Goal: Task Accomplishment & Management: Manage account settings

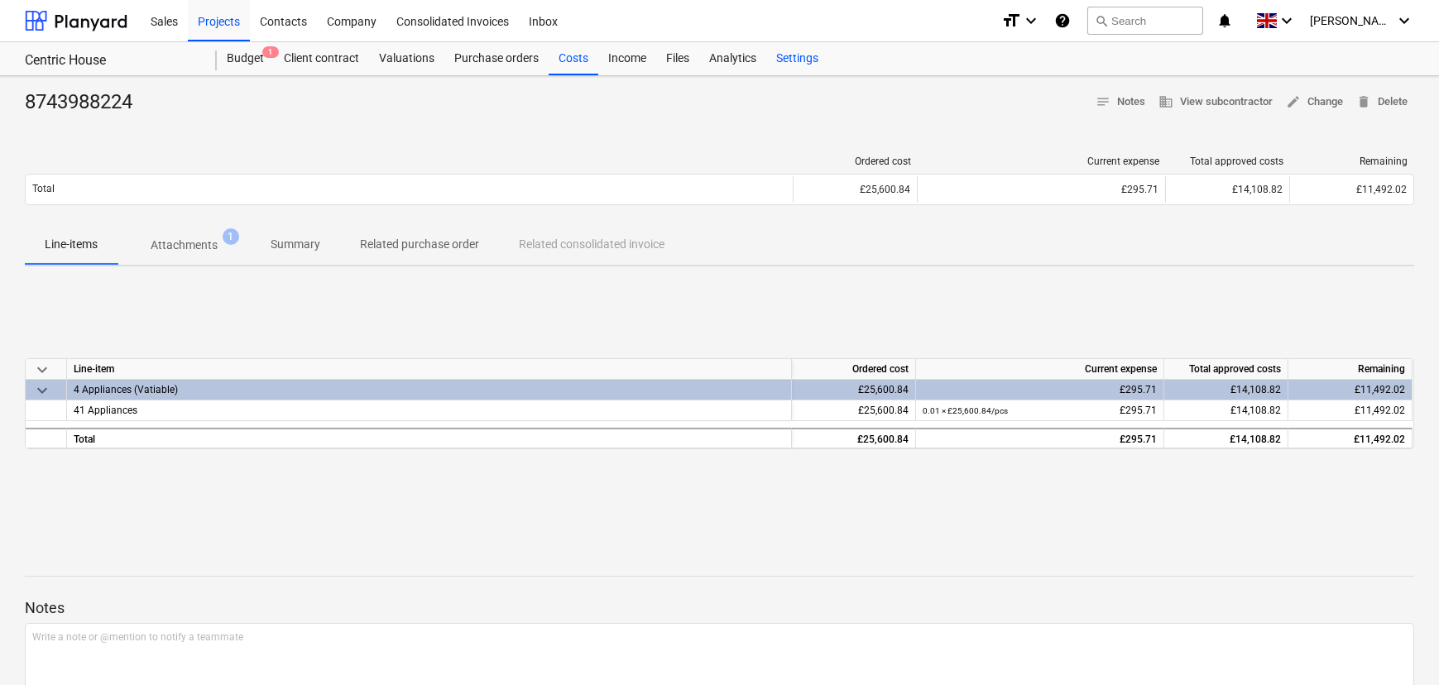
click at [815, 56] on div "Settings" at bounding box center [797, 58] width 62 height 33
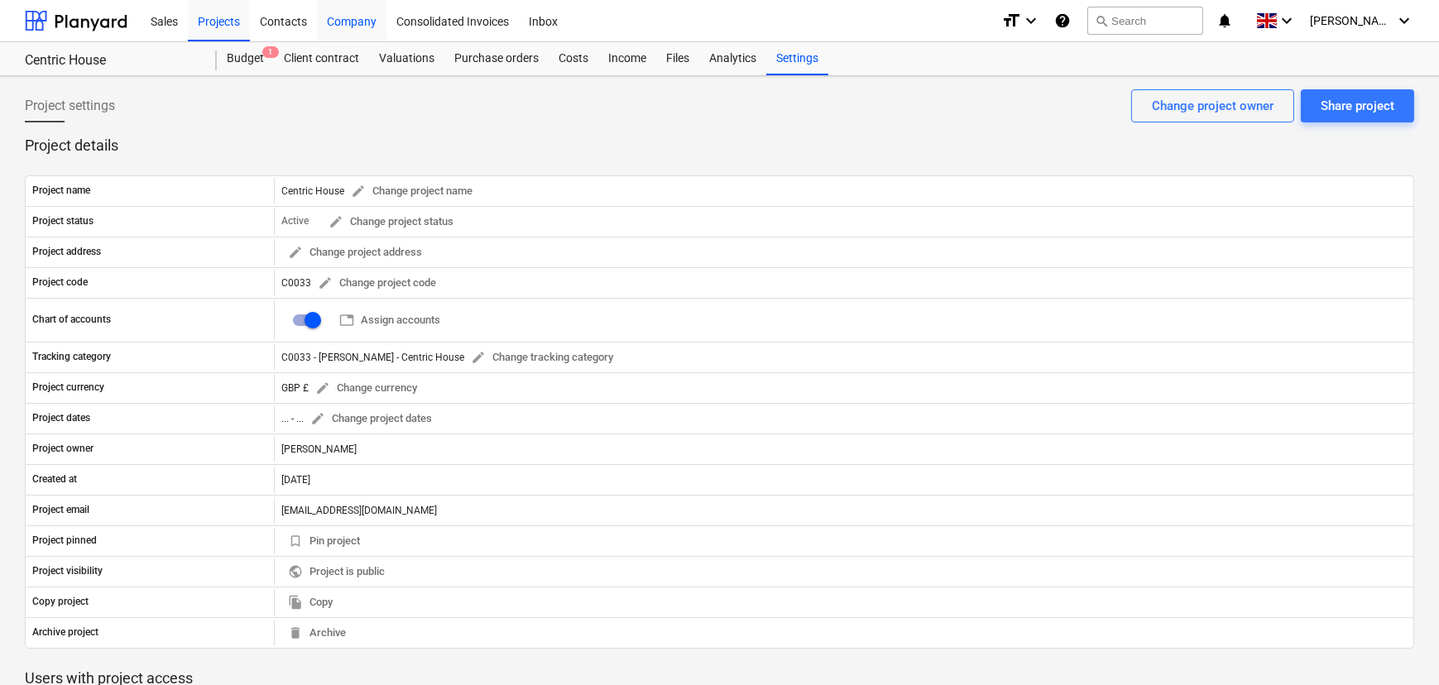
click at [348, 12] on div "Company" at bounding box center [352, 20] width 70 height 42
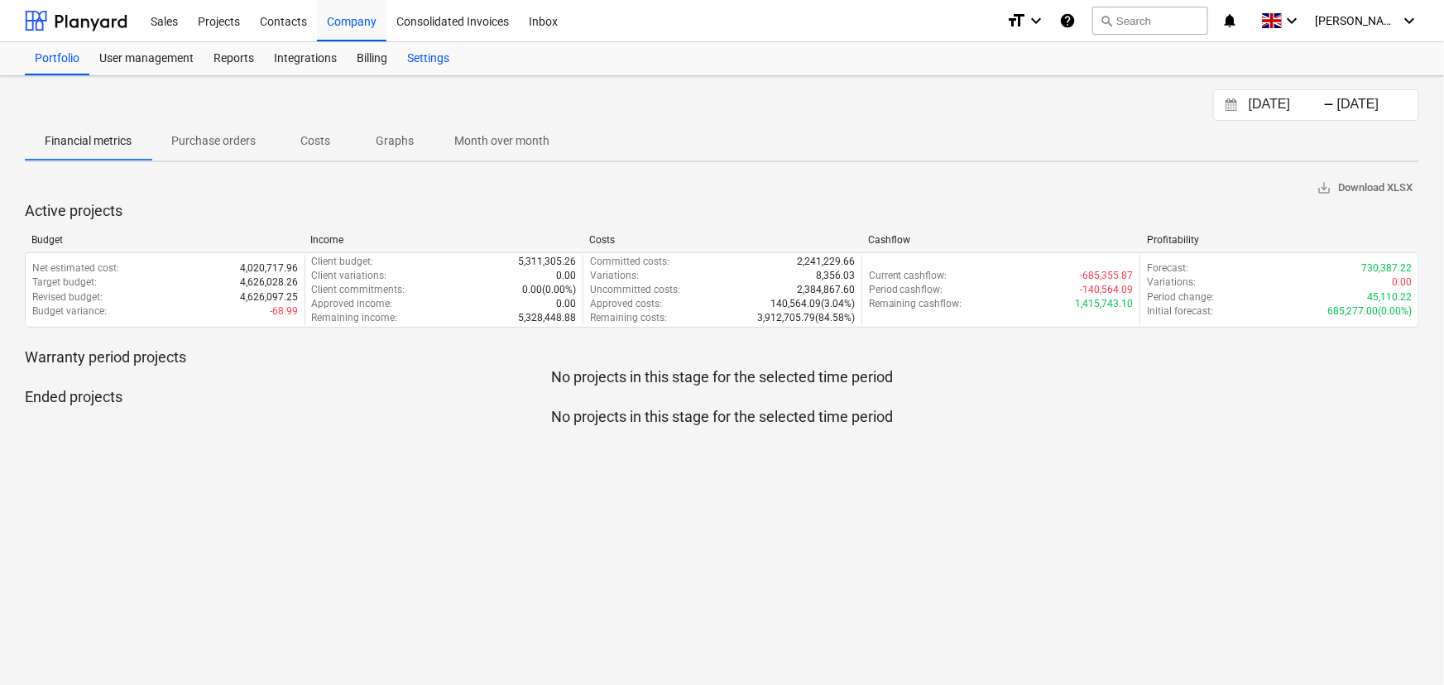
click at [420, 55] on div "Settings" at bounding box center [428, 58] width 62 height 33
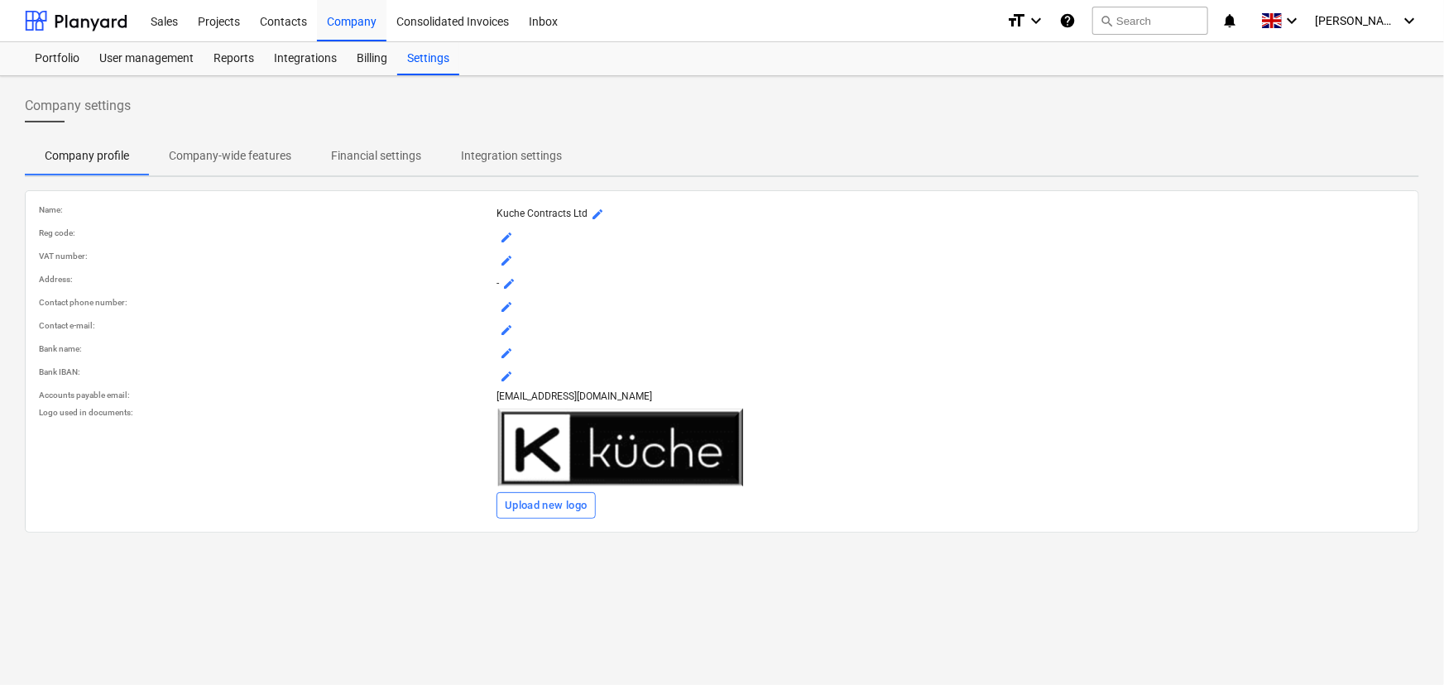
click at [290, 158] on span "Company-wide features" at bounding box center [230, 155] width 162 height 27
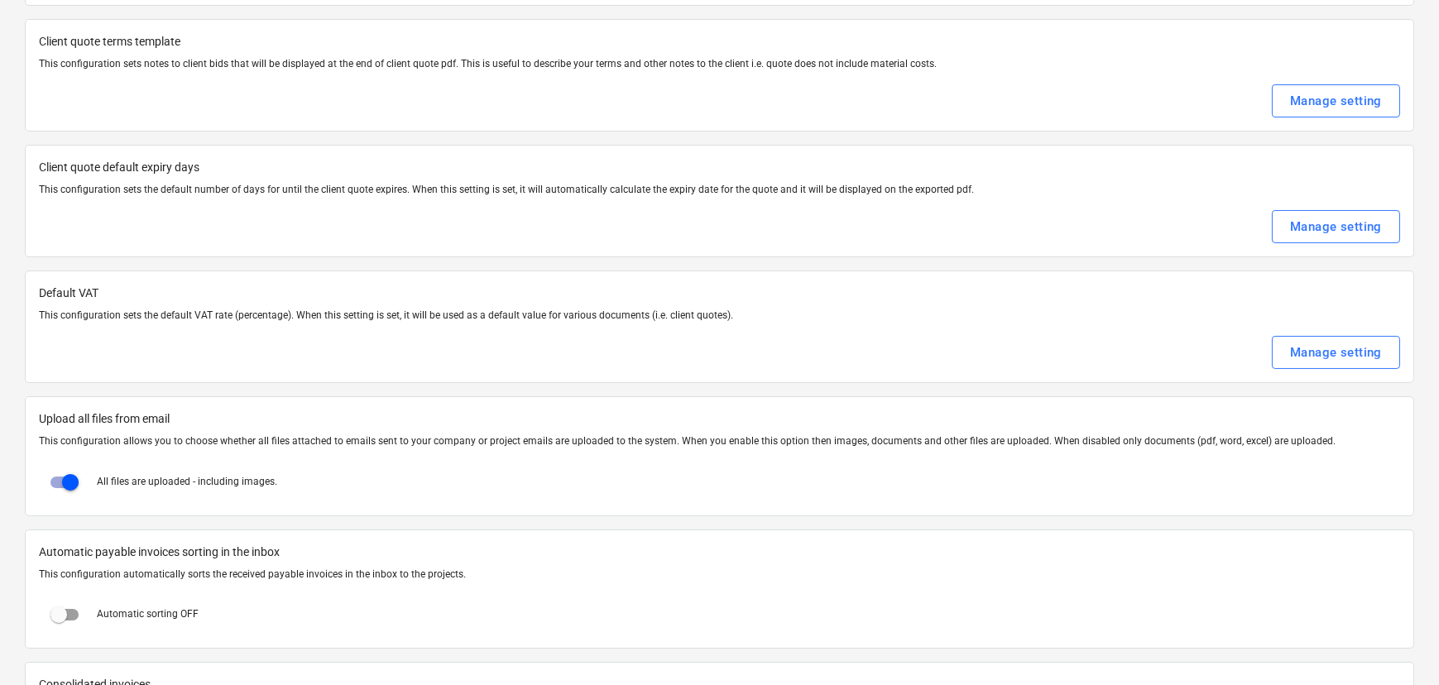
scroll to position [30, 0]
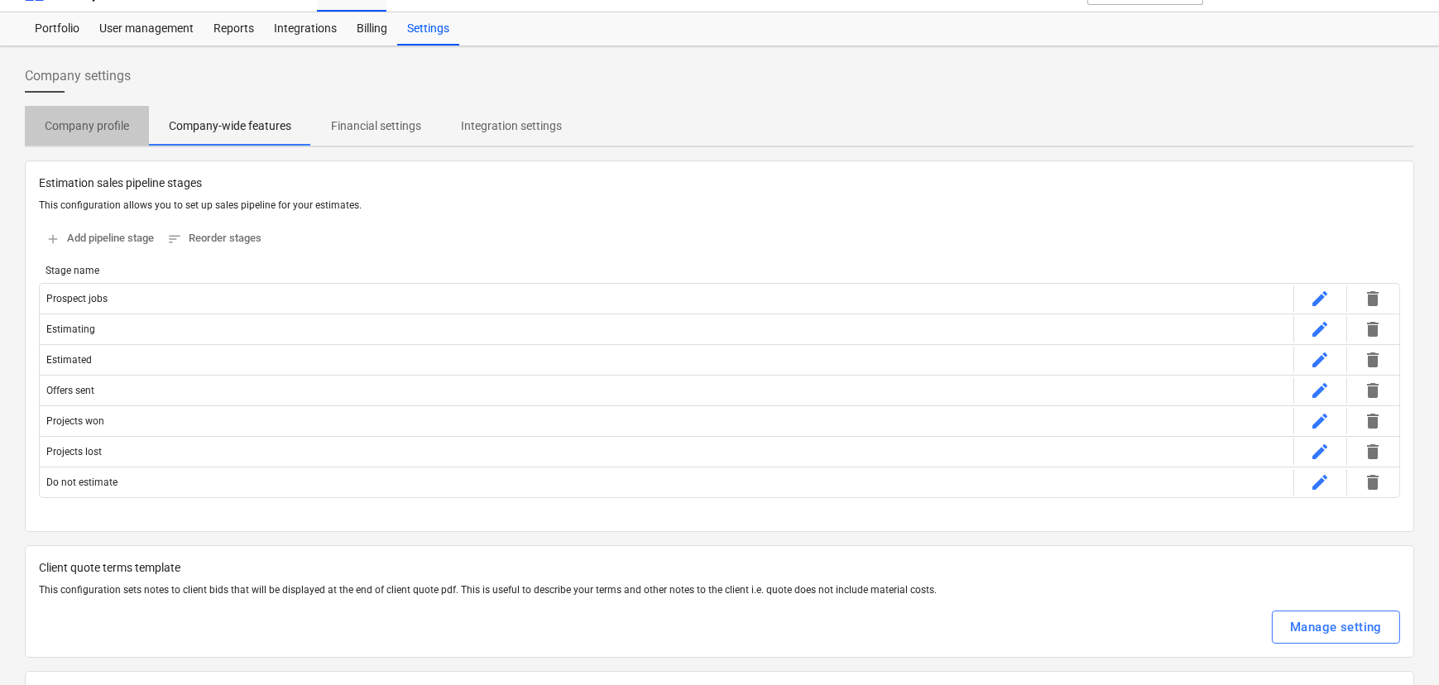
click at [49, 129] on p "Company profile" at bounding box center [87, 126] width 84 height 17
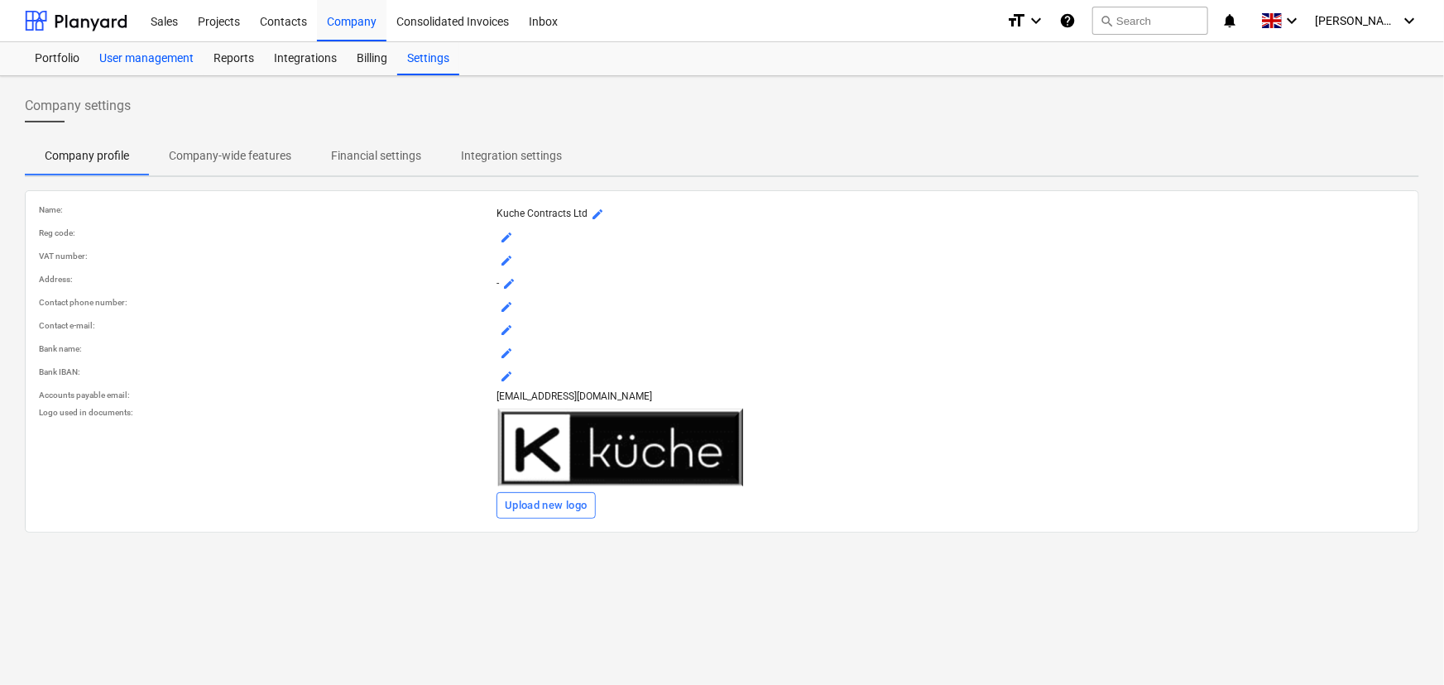
click at [160, 55] on div "User management" at bounding box center [146, 58] width 114 height 33
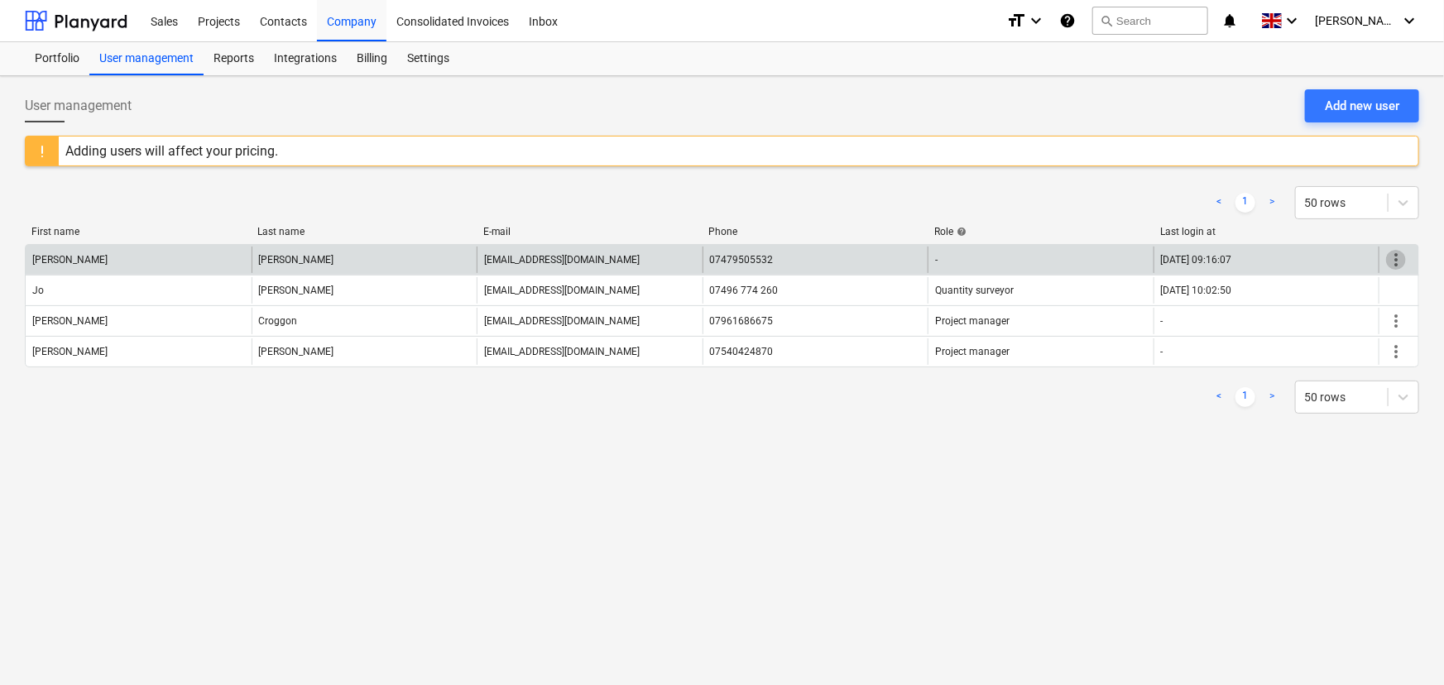
click at [1399, 253] on span "more_vert" at bounding box center [1396, 260] width 20 height 20
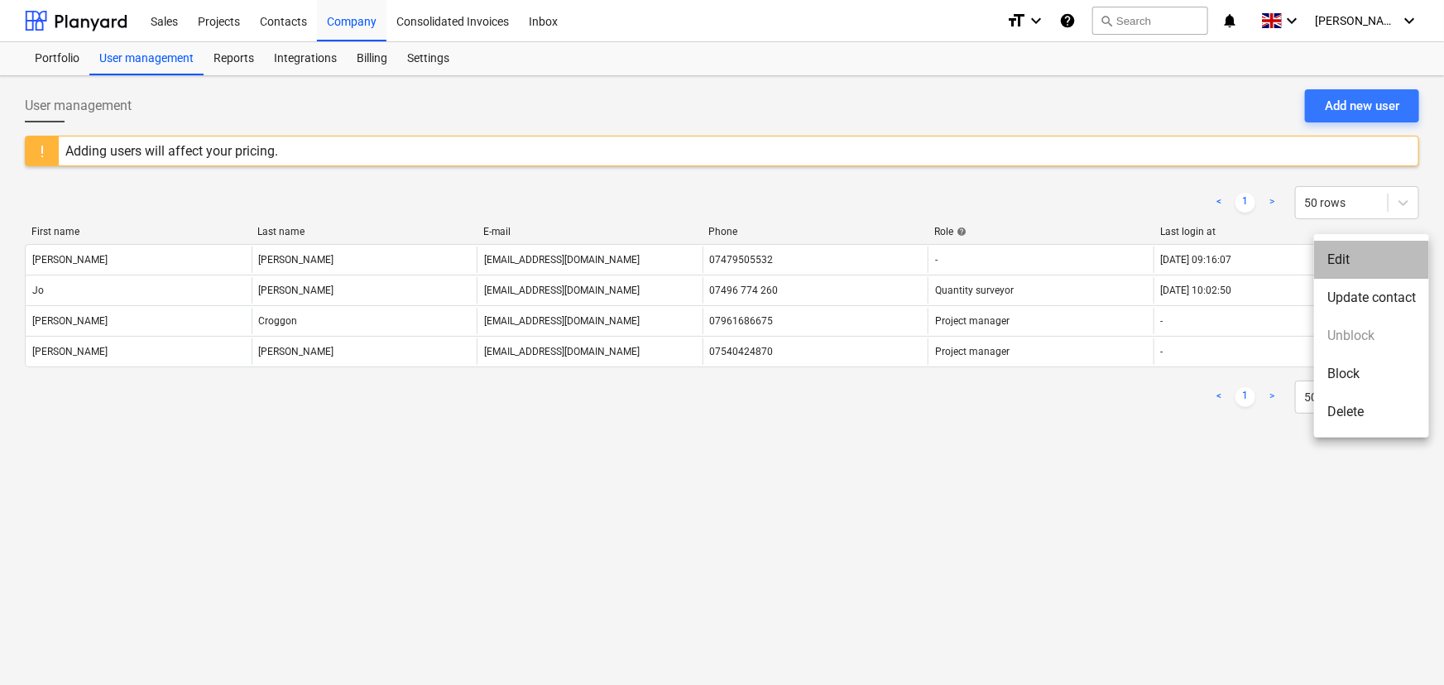
click at [1356, 258] on li "Edit" at bounding box center [1371, 260] width 115 height 38
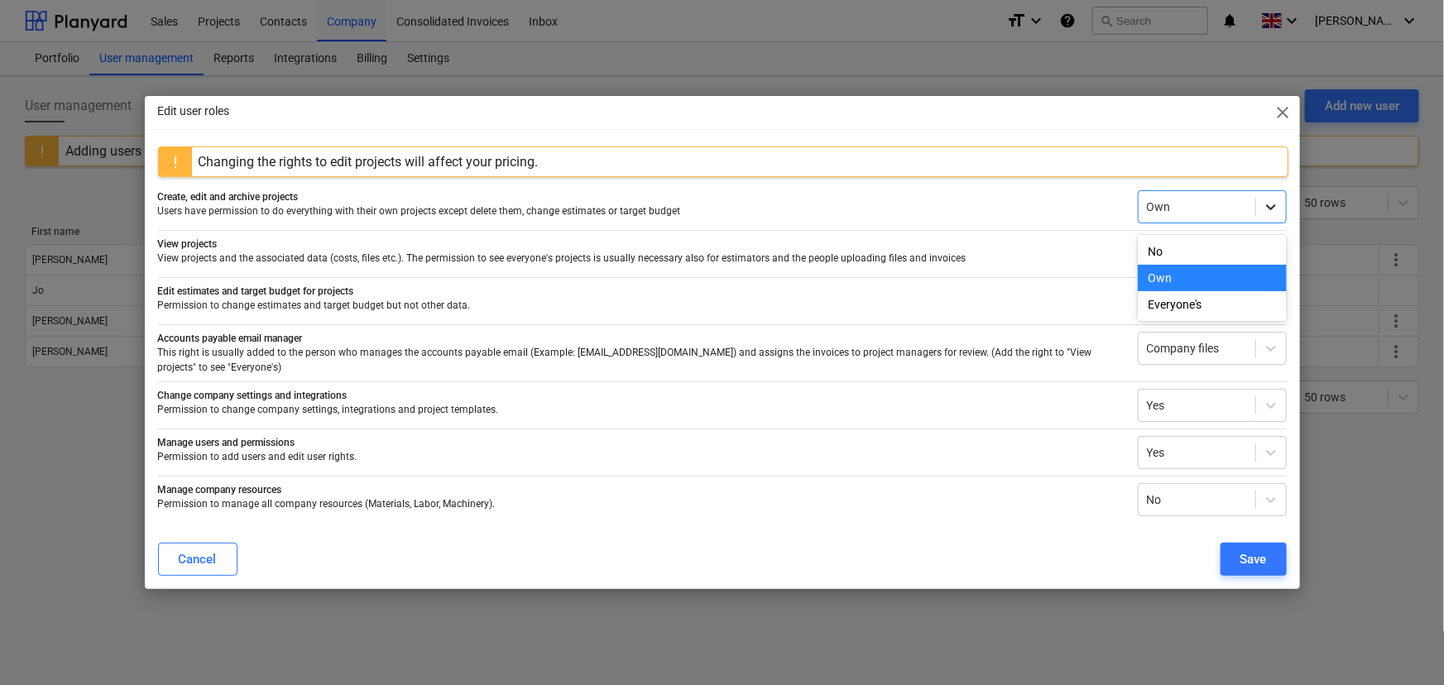
click at [1268, 215] on icon at bounding box center [1271, 207] width 17 height 17
click at [1273, 215] on icon at bounding box center [1271, 207] width 17 height 17
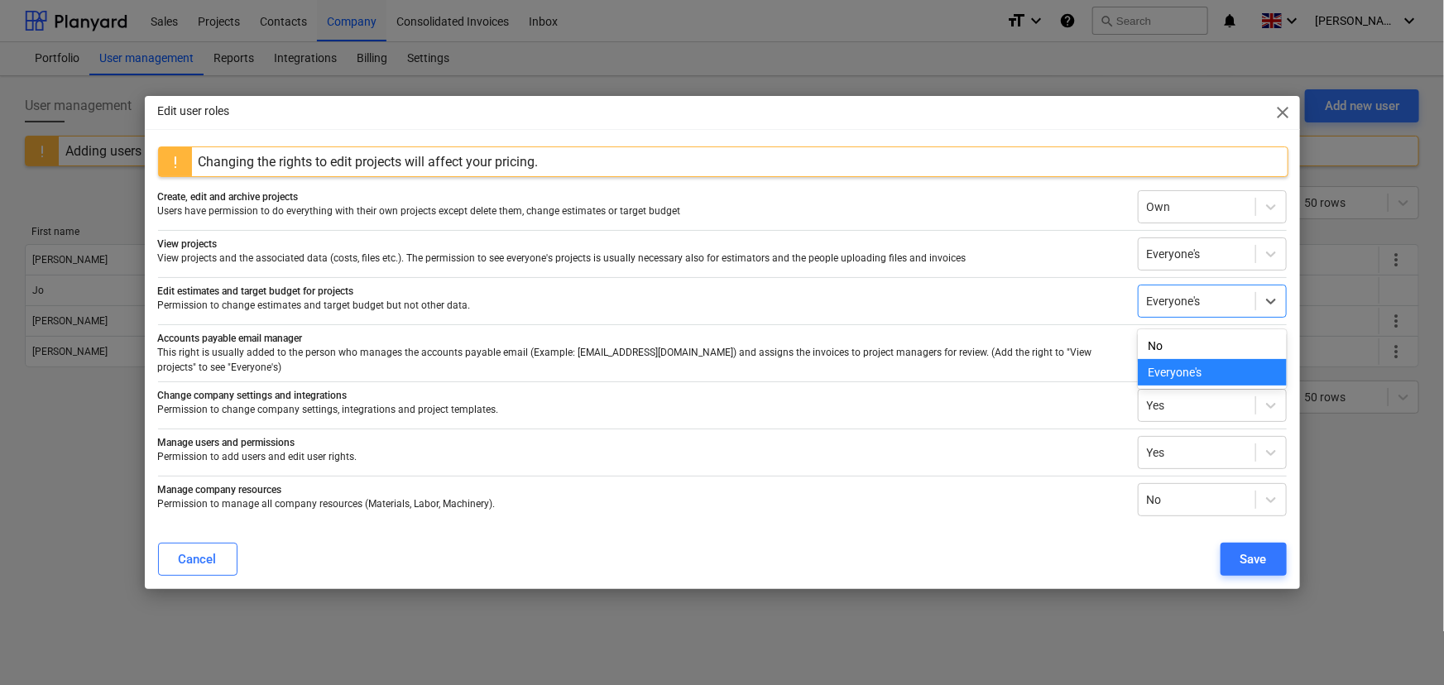
click at [1169, 310] on div at bounding box center [1197, 301] width 100 height 17
click at [1232, 536] on div "Cancel Save" at bounding box center [722, 559] width 1149 height 46
click at [1241, 554] on div "Save" at bounding box center [1254, 560] width 26 height 22
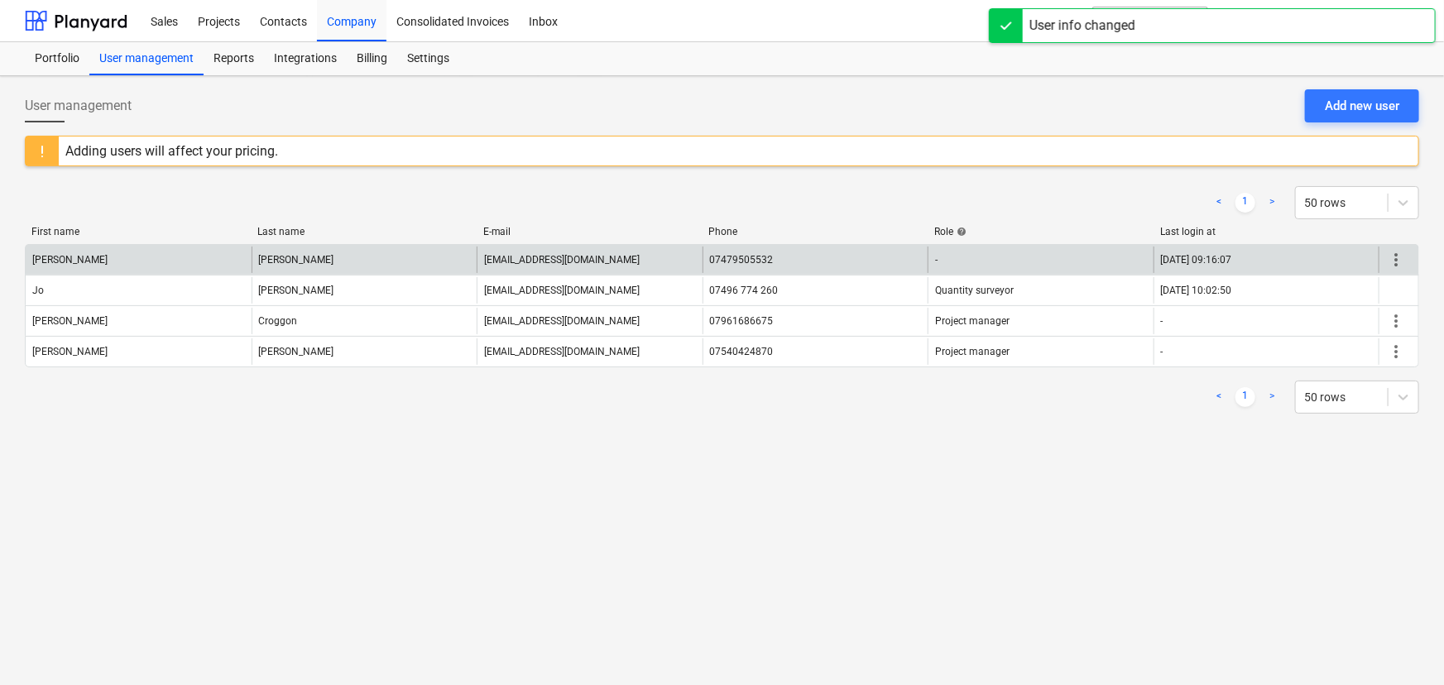
click at [1403, 259] on span "more_vert" at bounding box center [1396, 260] width 20 height 20
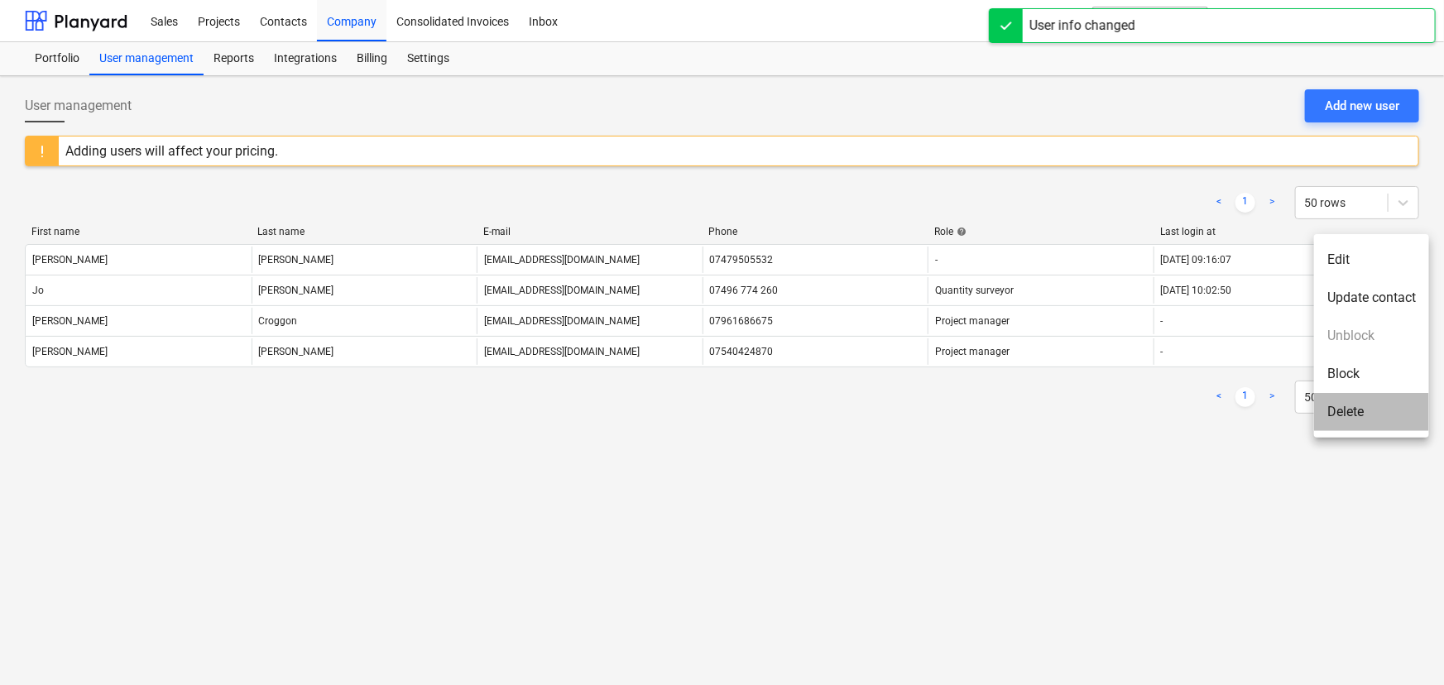
click at [1362, 413] on li "Delete" at bounding box center [1371, 412] width 115 height 38
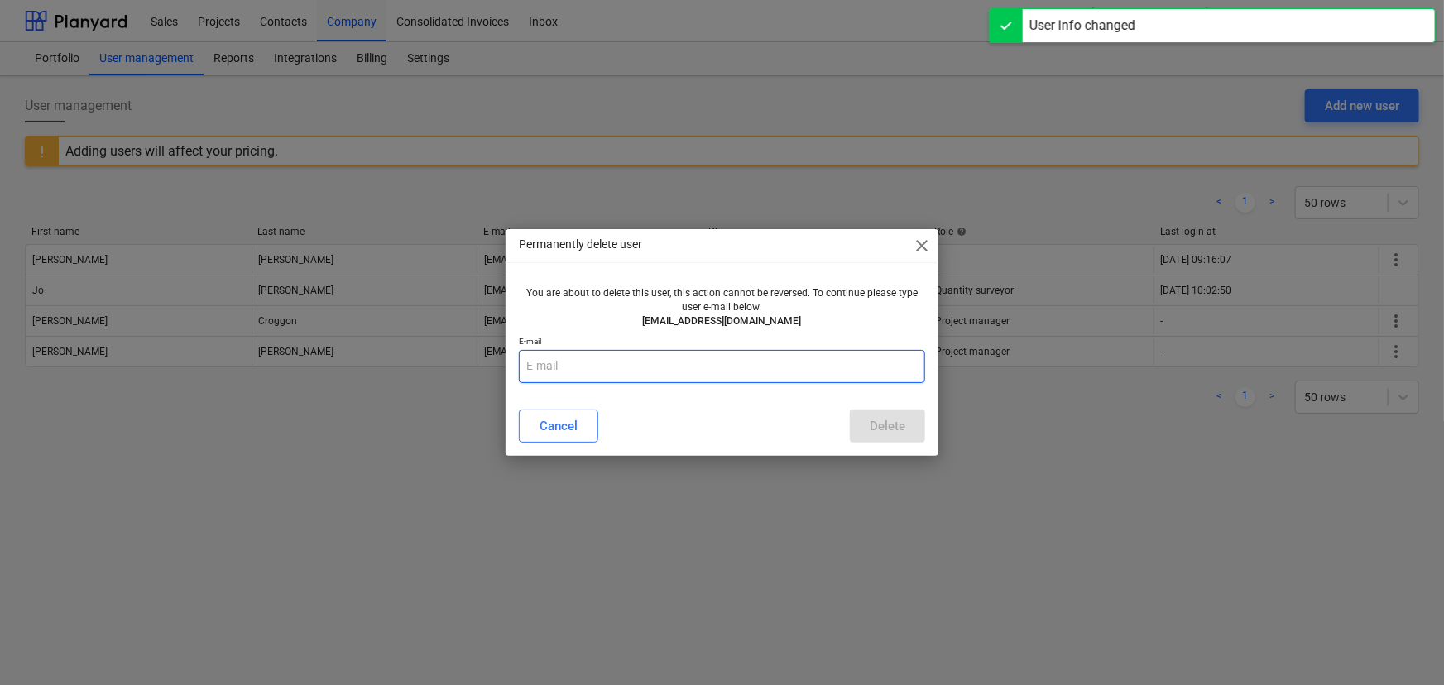
click at [712, 375] on input "text" at bounding box center [722, 366] width 407 height 33
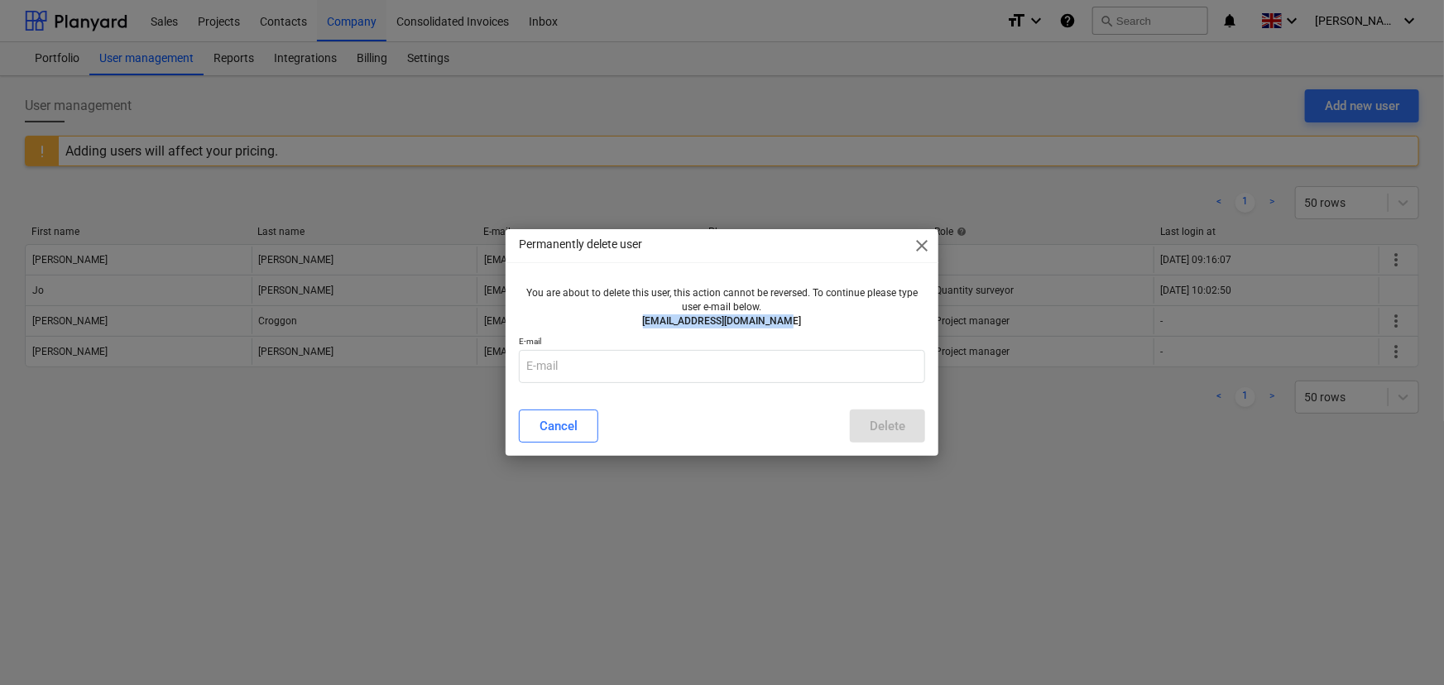
drag, startPoint x: 792, startPoint y: 323, endPoint x: 651, endPoint y: 324, distance: 140.7
click at [651, 324] on p "[EMAIL_ADDRESS][DOMAIN_NAME]" at bounding box center [723, 321] width 394 height 14
copy p "[EMAIL_ADDRESS][DOMAIN_NAME]"
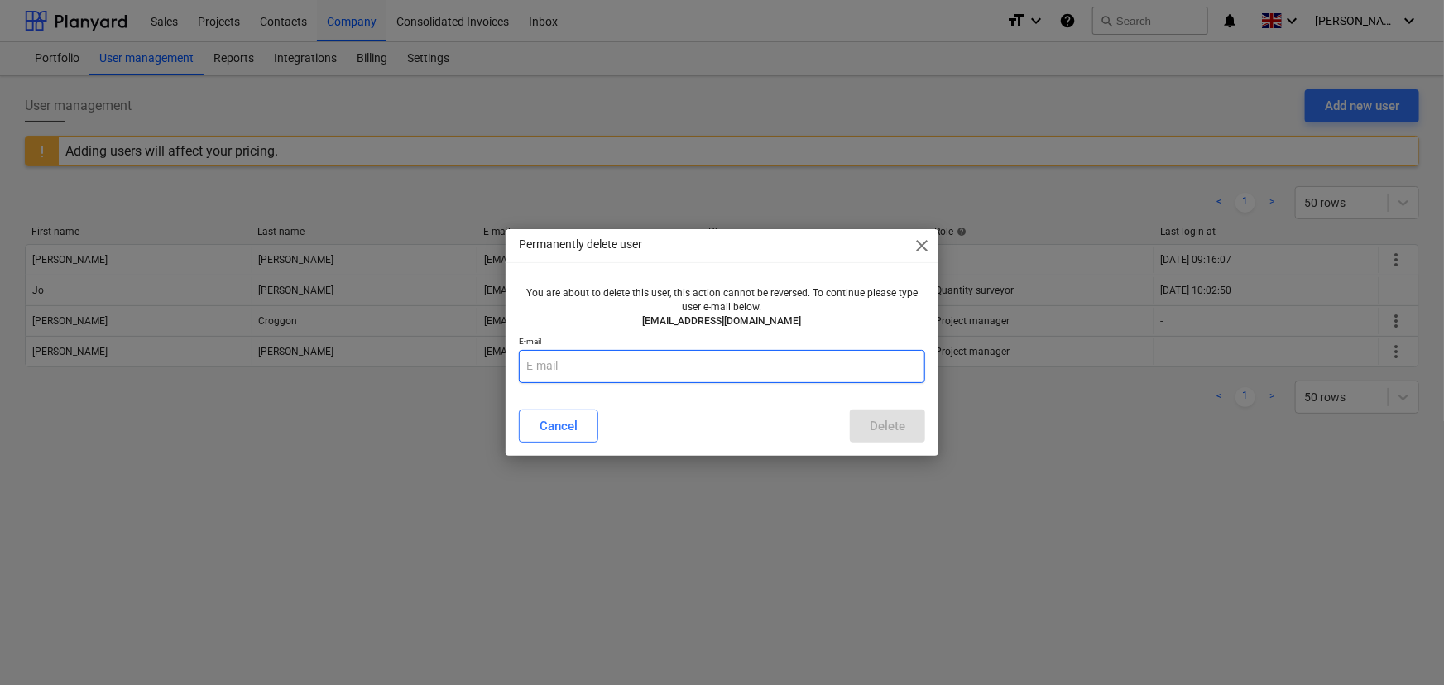
click at [645, 360] on input "text" at bounding box center [722, 366] width 407 height 33
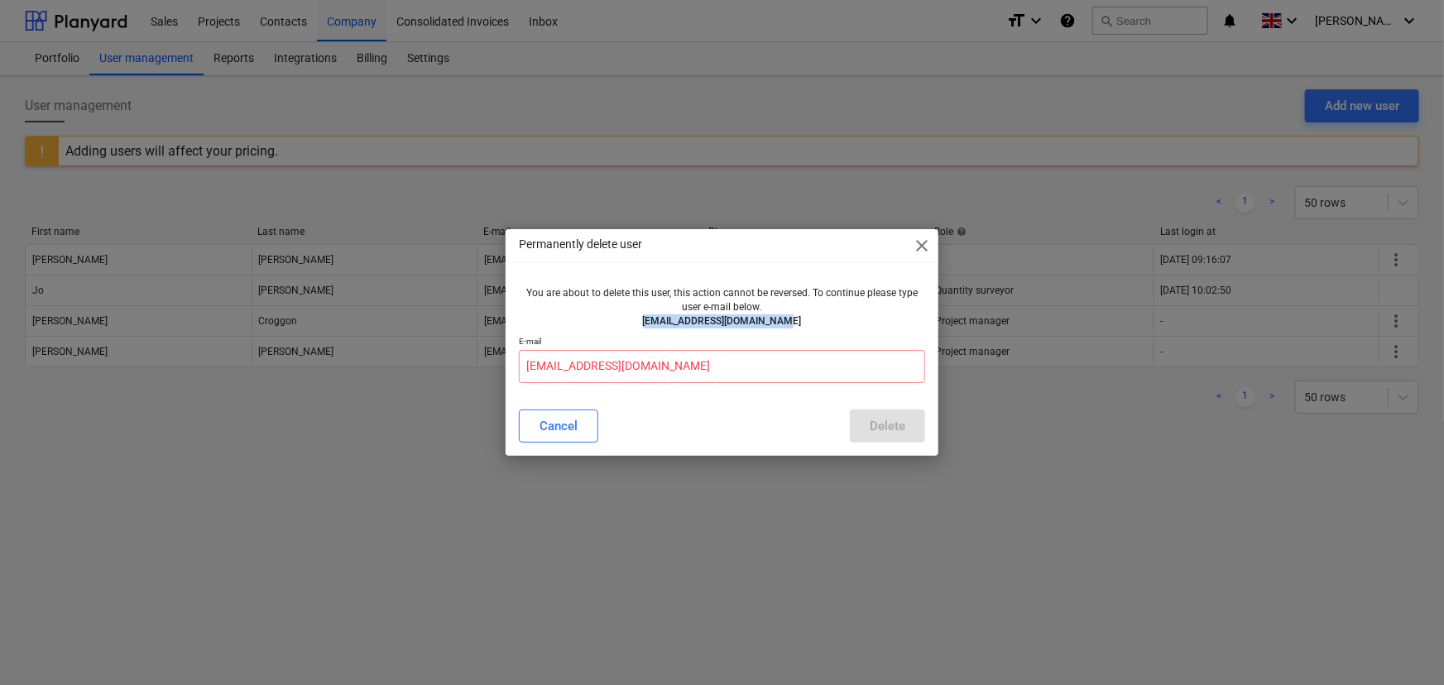
drag, startPoint x: 684, startPoint y: 323, endPoint x: 602, endPoint y: 325, distance: 82.8
click at [601, 324] on p "[EMAIL_ADDRESS][DOMAIN_NAME]" at bounding box center [723, 321] width 394 height 14
copy p "[EMAIL_ADDRESS][DOMAIN_NAME]"
drag, startPoint x: 455, startPoint y: 363, endPoint x: 490, endPoint y: 384, distance: 40.4
click at [423, 368] on div "Permanently delete user close You are about to delete this user, this action ca…" at bounding box center [722, 342] width 1444 height 685
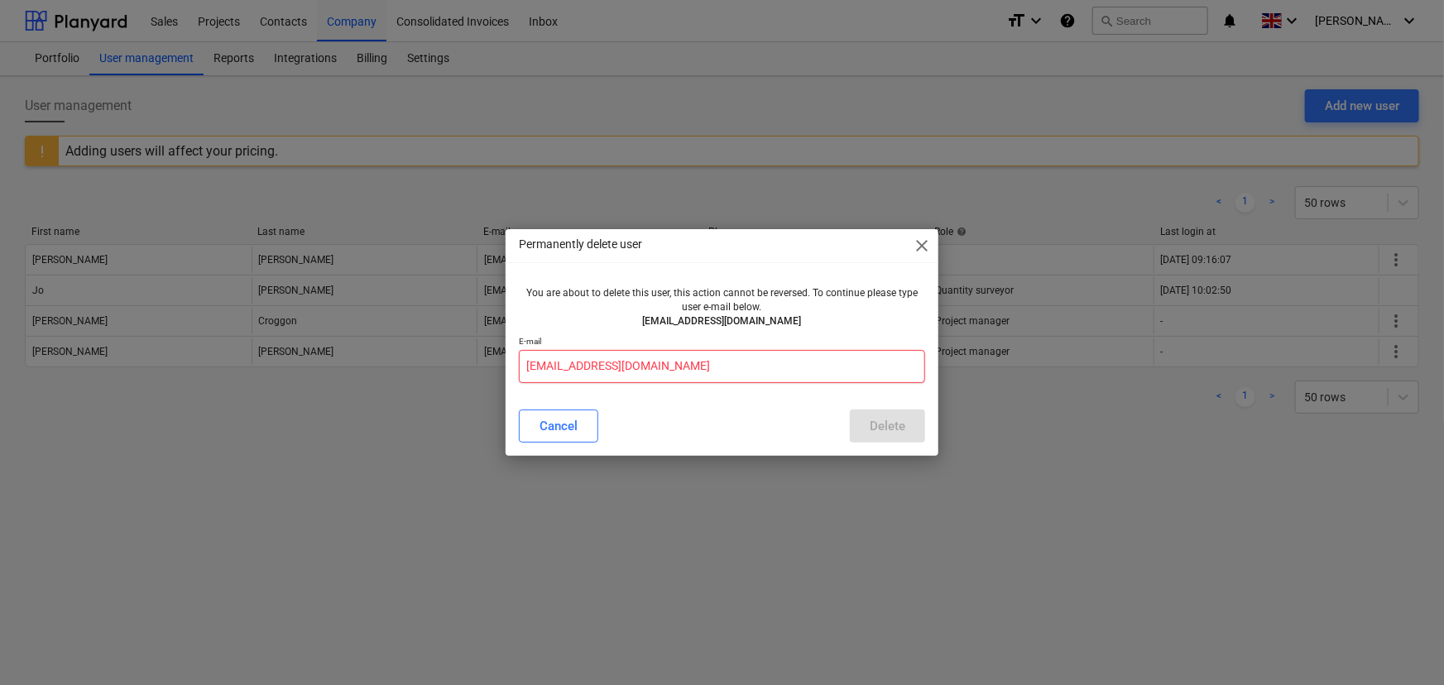
paste input "[EMAIL_ADDRESS][DOMAIN_NAME]"
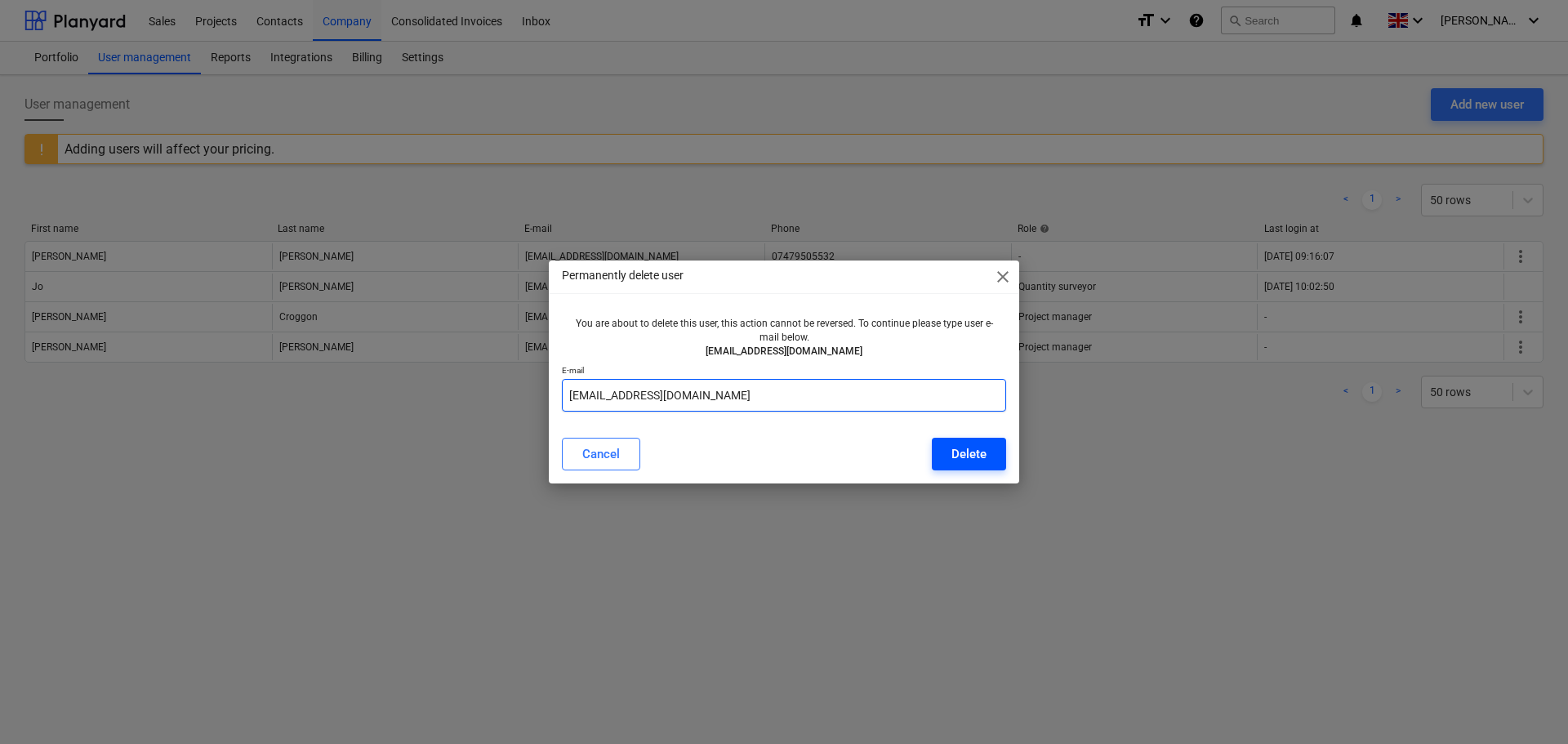
type input "[EMAIL_ADDRESS][DOMAIN_NAME]"
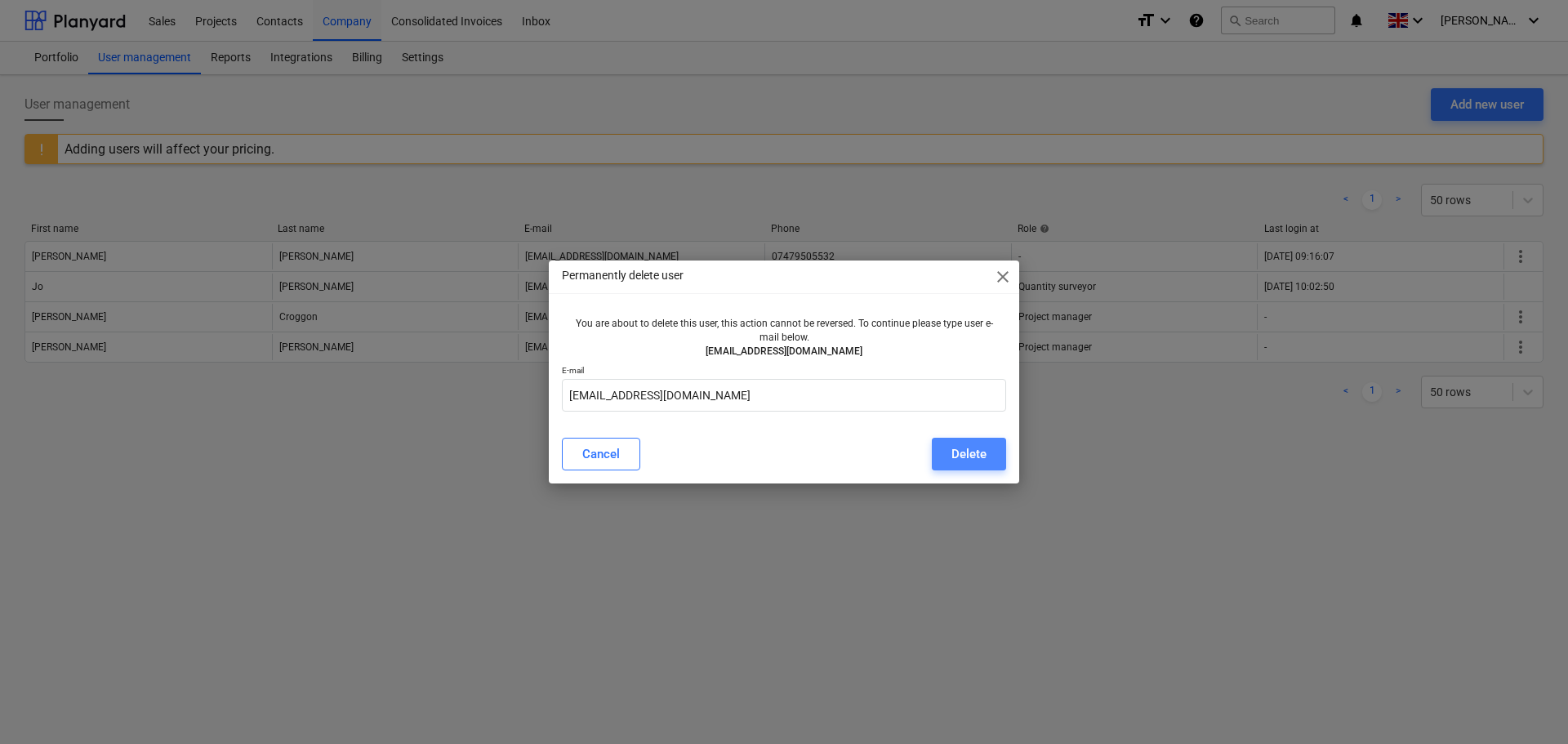
click at [962, 445] on div "Delete" at bounding box center [969, 454] width 36 height 22
